Goal: Use online tool/utility: Utilize a website feature to perform a specific function

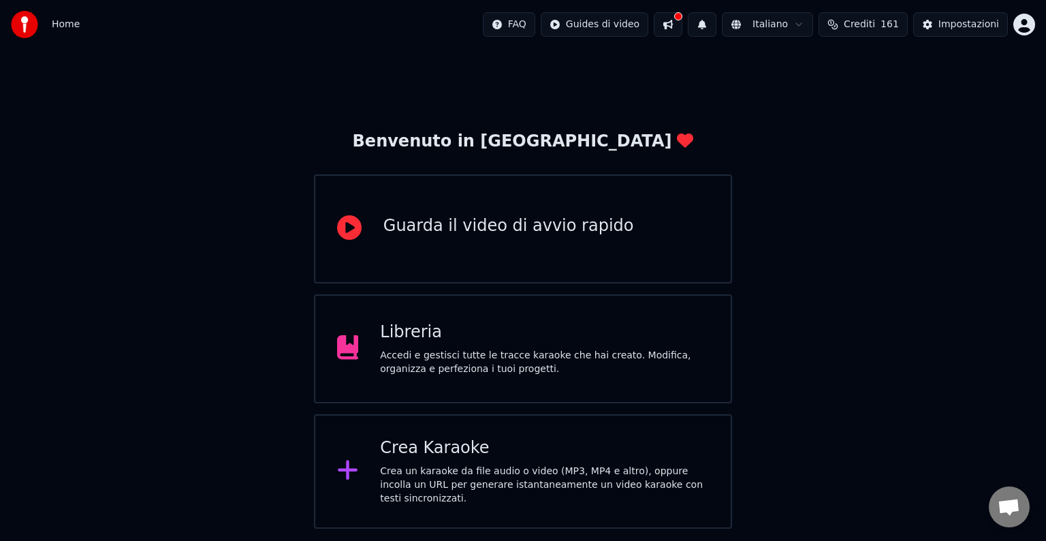
click at [477, 474] on div "Crea un karaoke da file audio o video (MP3, MP4 e altro), oppure incolla un URL…" at bounding box center [544, 484] width 329 height 41
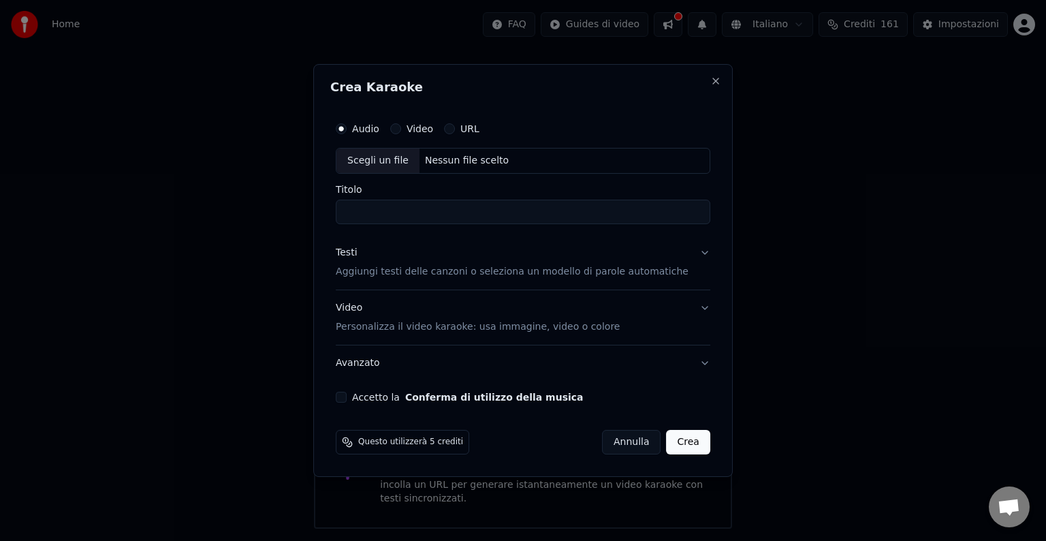
click at [375, 164] on div "Scegli un file" at bounding box center [377, 160] width 83 height 25
type input "**********"
click at [347, 395] on button "Accetto la Conferma di utilizzo della musica" at bounding box center [341, 397] width 11 height 11
click at [682, 441] on button "Crea" at bounding box center [689, 442] width 44 height 25
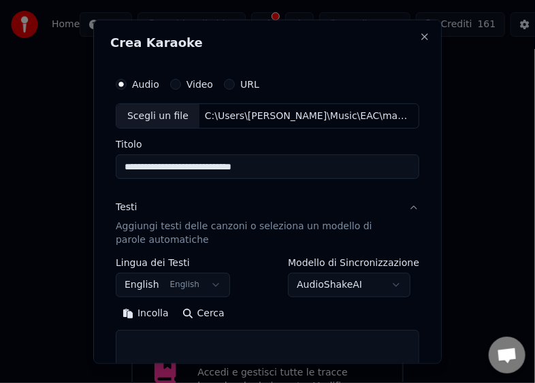
click at [153, 313] on button "Incolla" at bounding box center [146, 314] width 60 height 22
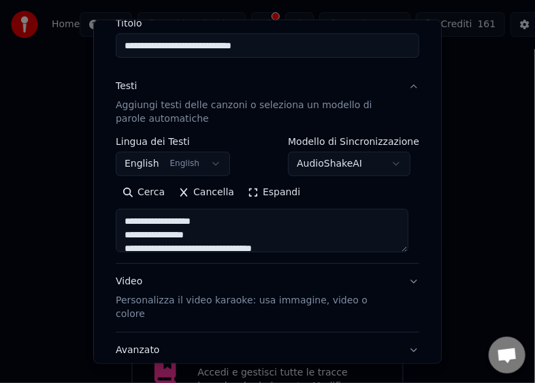
click at [120, 221] on textarea at bounding box center [262, 231] width 293 height 44
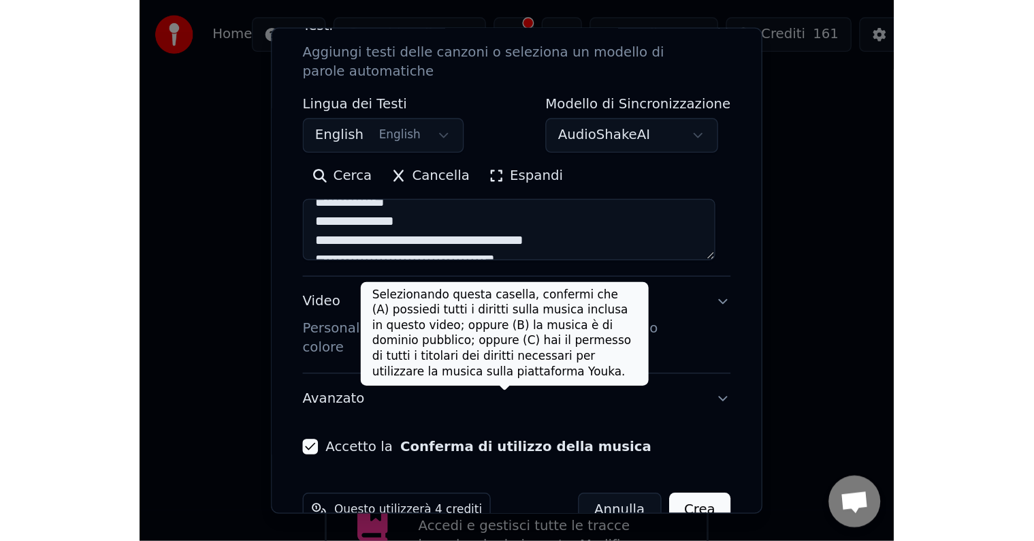
scroll to position [206, 0]
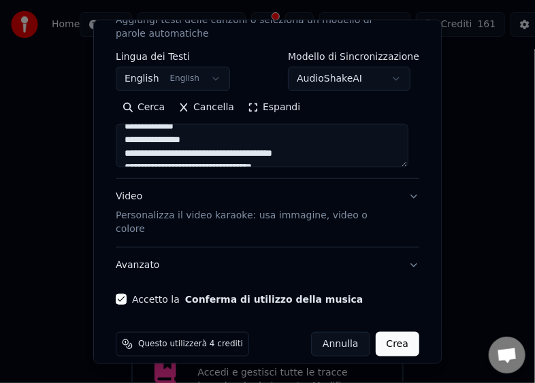
type textarea "**********"
click at [387, 332] on button "Crea" at bounding box center [398, 344] width 44 height 25
select select "**"
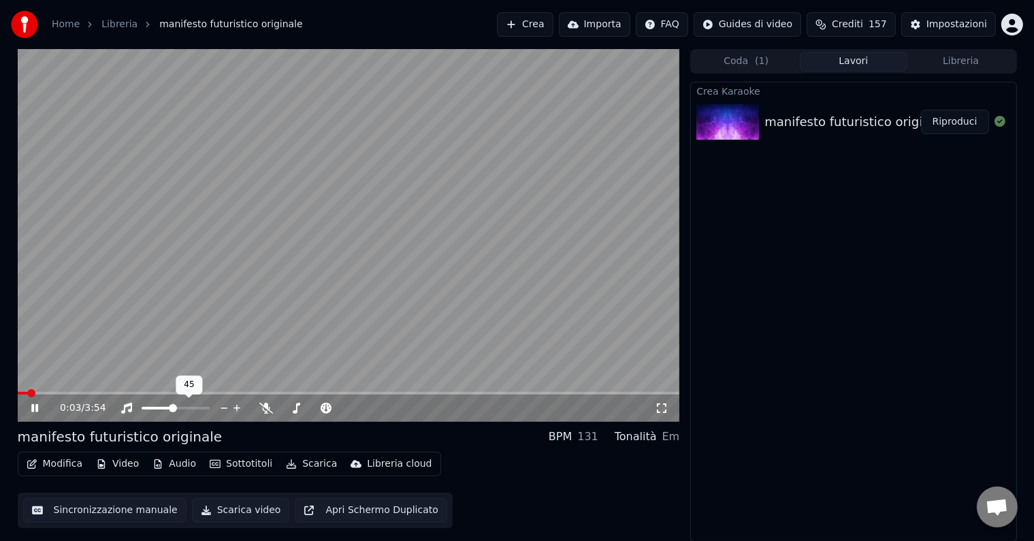
click at [172, 407] on span at bounding box center [173, 408] width 8 height 8
click at [168, 409] on span at bounding box center [172, 408] width 8 height 8
click at [38, 409] on icon at bounding box center [45, 407] width 32 height 11
click at [322, 464] on button "Scarica" at bounding box center [312, 463] width 62 height 19
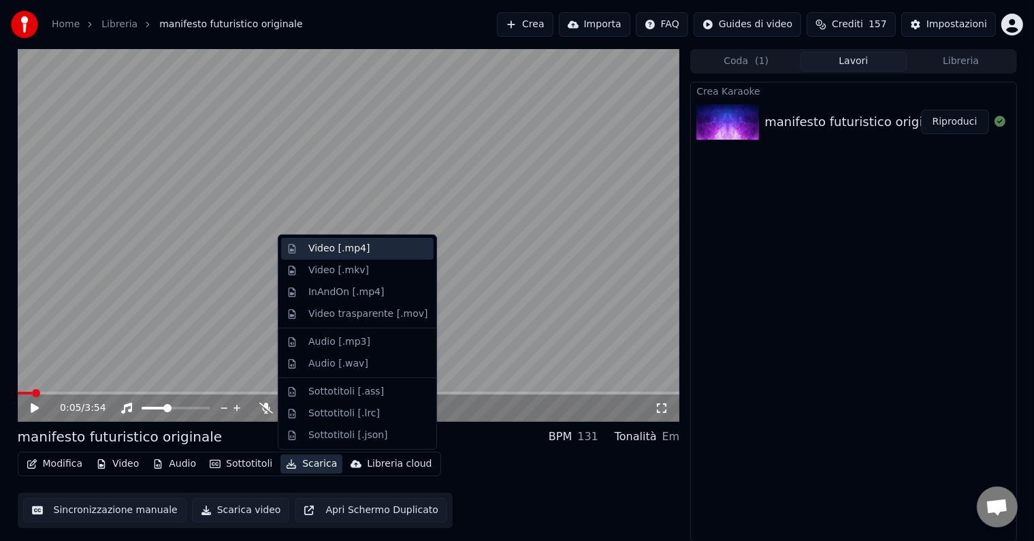
click at [360, 247] on div "Video [.mp4]" at bounding box center [338, 249] width 61 height 14
